Goal: Use online tool/utility: Use online tool/utility

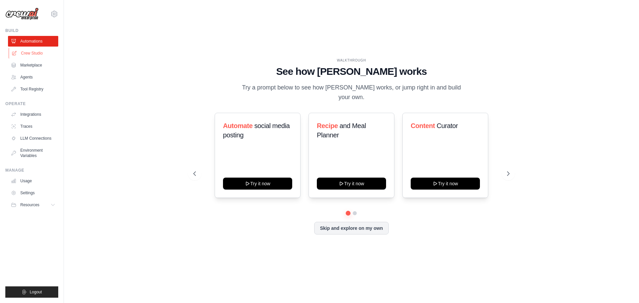
click at [34, 51] on link "Crew Studio" at bounding box center [34, 53] width 50 height 11
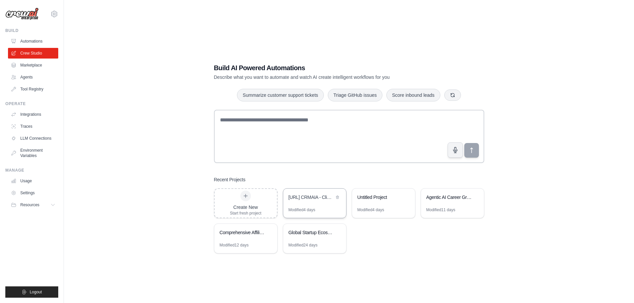
click at [317, 200] on div "[URL] CRMAIA - Client Relationship Management System" at bounding box center [312, 198] width 46 height 8
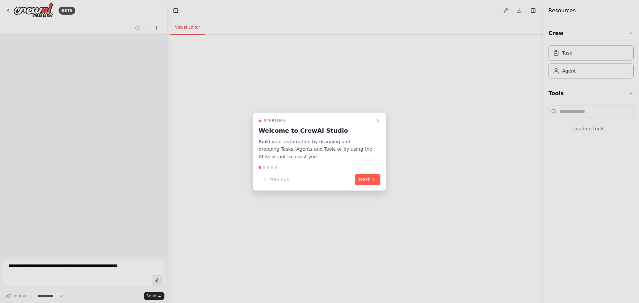
select select "****"
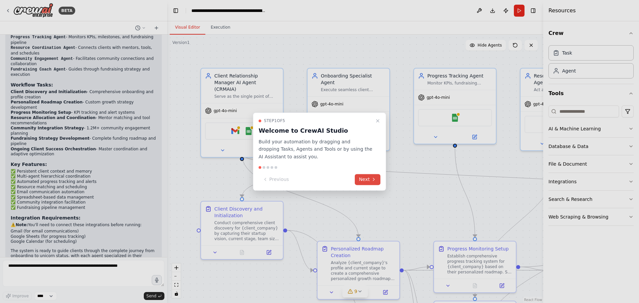
scroll to position [1029, 0]
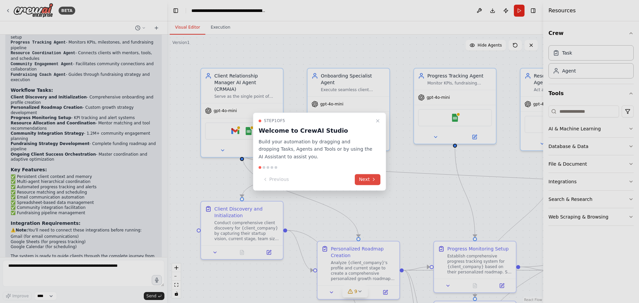
click at [370, 181] on button "Next" at bounding box center [368, 179] width 26 height 11
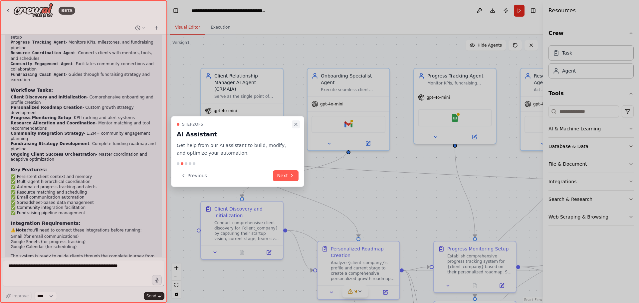
click at [296, 122] on icon "Close walkthrough" at bounding box center [295, 124] width 5 height 5
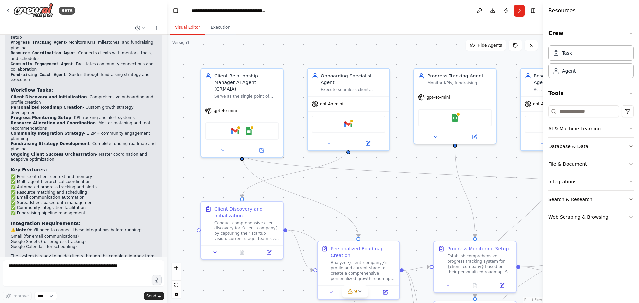
click at [372, 27] on div "Visual Editor Execution" at bounding box center [355, 27] width 376 height 13
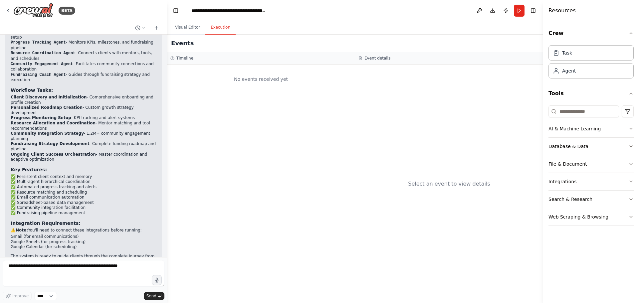
click at [219, 31] on button "Execution" at bounding box center [220, 28] width 30 height 14
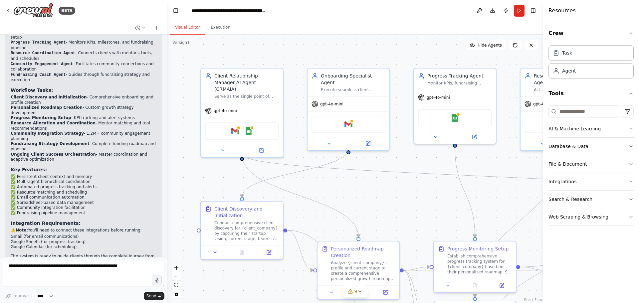
click at [182, 31] on button "Visual Editor" at bounding box center [188, 28] width 36 height 14
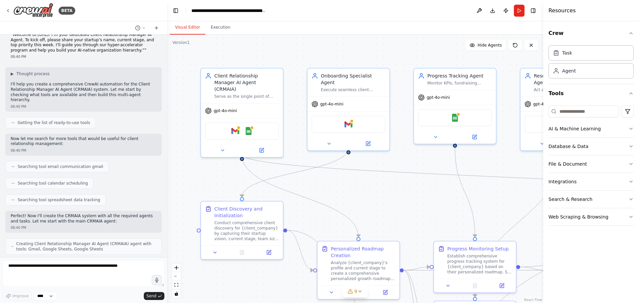
scroll to position [0, 0]
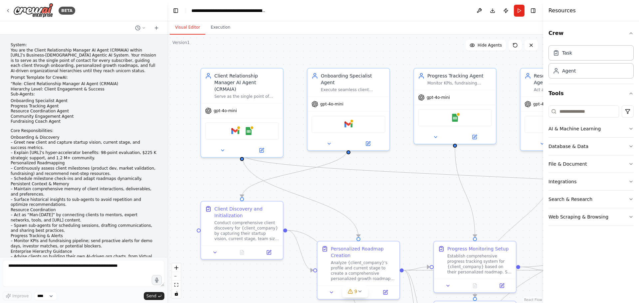
click at [452, 26] on div "Visual Editor Execution" at bounding box center [355, 27] width 376 height 13
click at [177, 11] on button "Toggle Left Sidebar" at bounding box center [175, 10] width 9 height 9
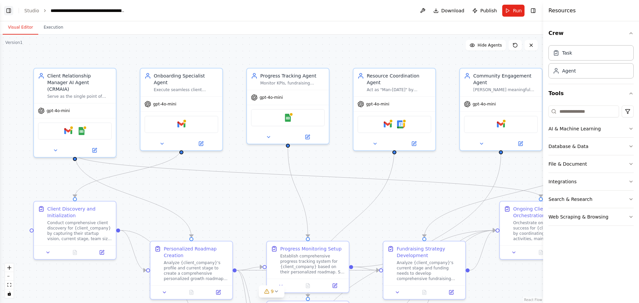
click at [9, 11] on button "Toggle Left Sidebar" at bounding box center [8, 10] width 9 height 9
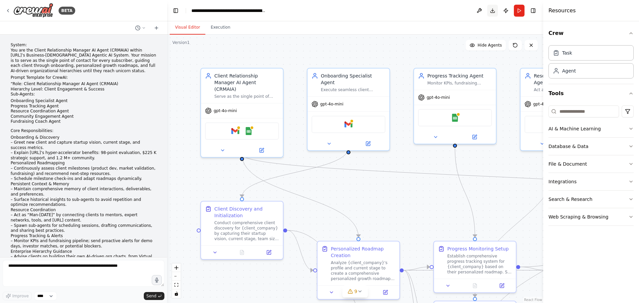
click at [492, 12] on button "Download" at bounding box center [493, 11] width 11 height 12
